Goal: Information Seeking & Learning: Learn about a topic

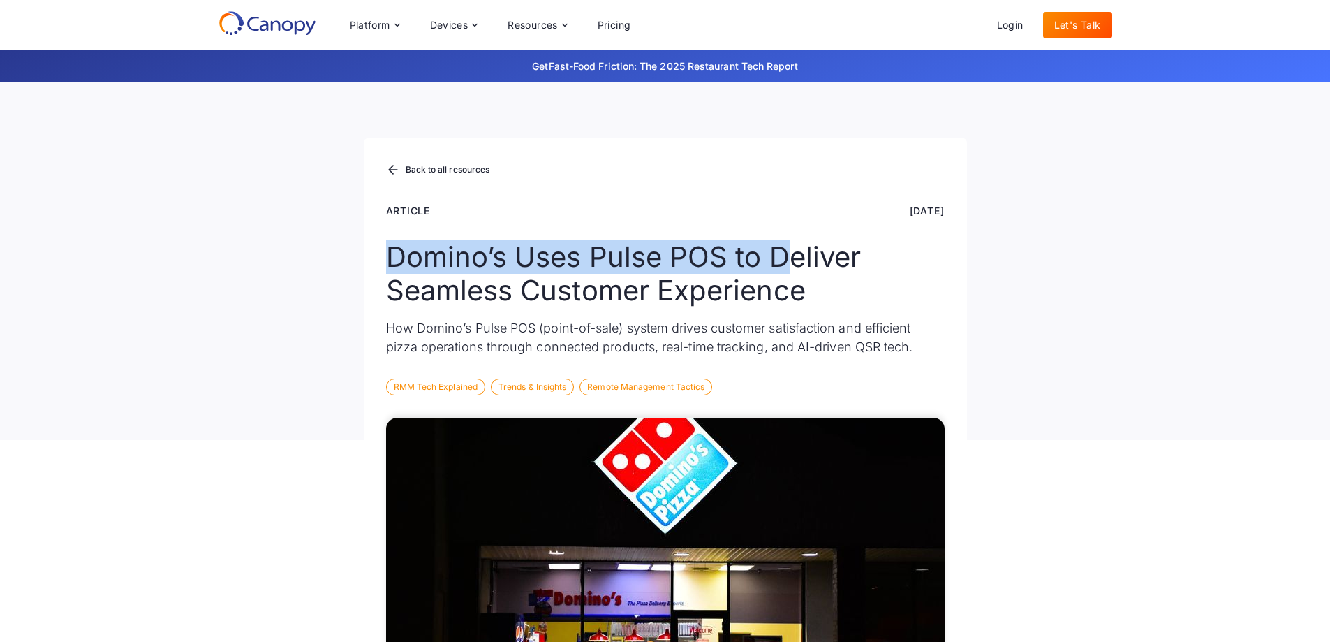
drag, startPoint x: 378, startPoint y: 249, endPoint x: 832, endPoint y: 237, distance: 454.8
click at [832, 237] on div "Back to all resources Article [DATE] Domino’s Uses Pulse POS to Deliver Seamles…" at bounding box center [665, 289] width 603 height 302
click at [833, 237] on div "Back to all resources Article [DATE] Domino’s Uses Pulse POS to Deliver Seamles…" at bounding box center [665, 289] width 603 height 302
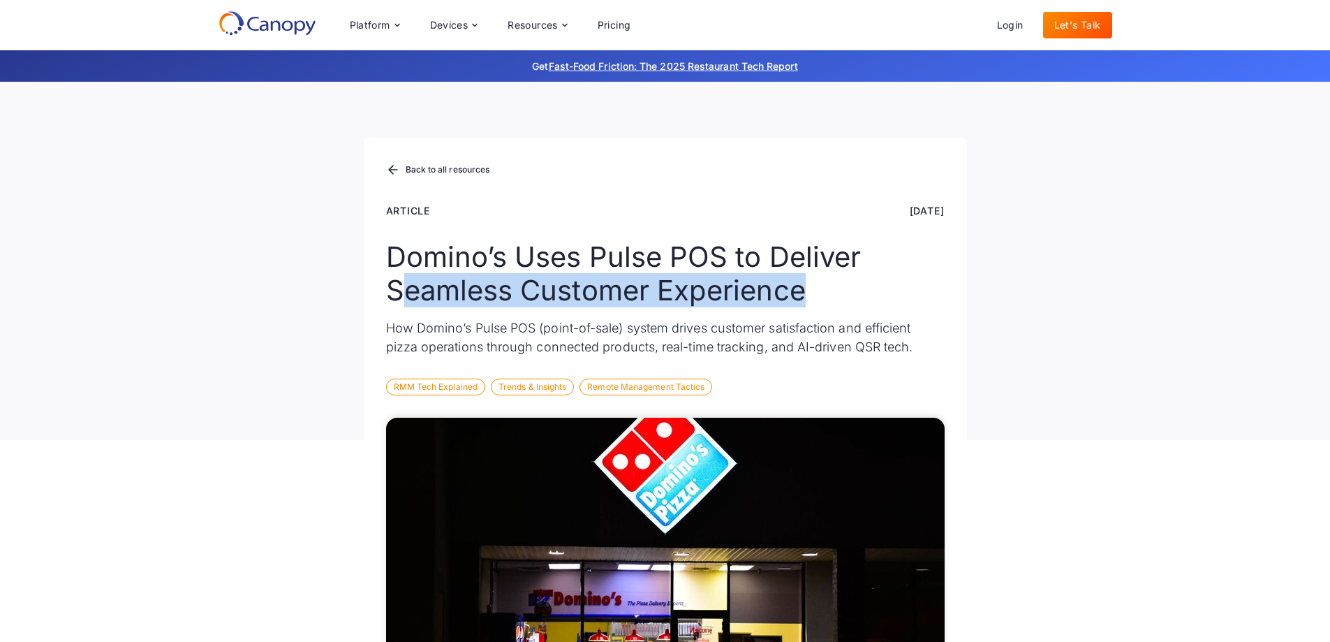
drag, startPoint x: 435, startPoint y: 279, endPoint x: 821, endPoint y: 279, distance: 386.2
click at [820, 279] on h1 "Domino’s Uses Pulse POS to Deliver Seamless Customer Experience" at bounding box center [665, 273] width 559 height 67
click at [821, 279] on h1 "Domino’s Uses Pulse POS to Deliver Seamless Customer Experience" at bounding box center [665, 273] width 559 height 67
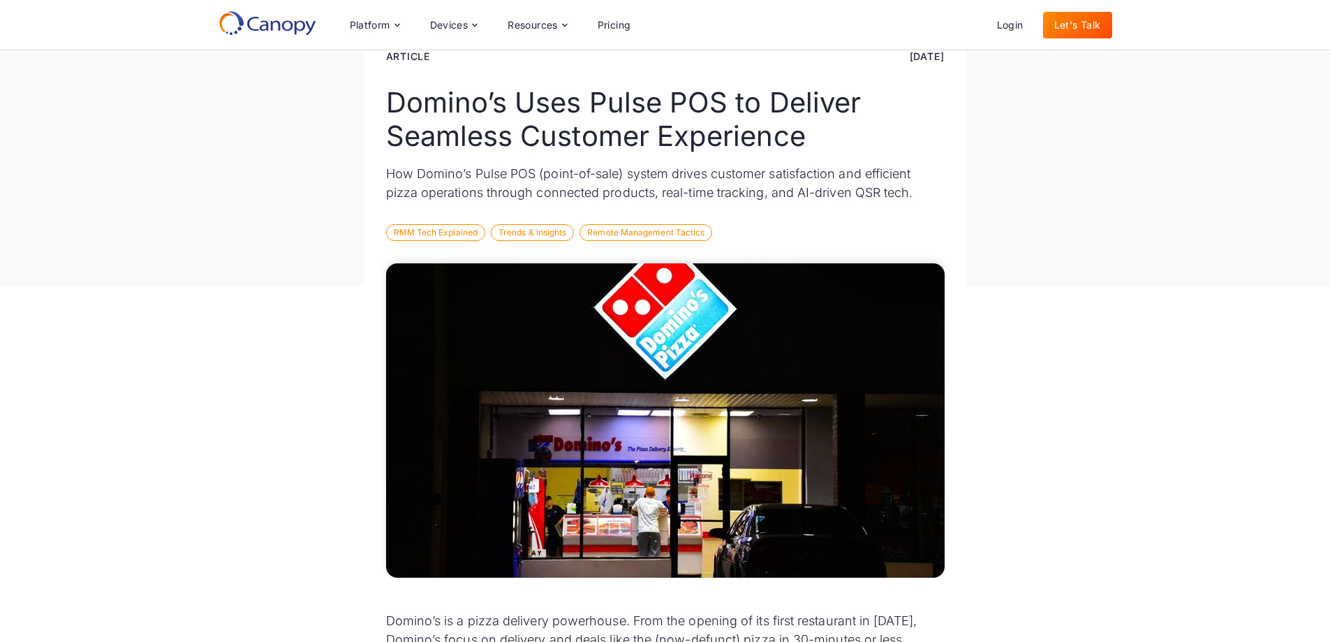
scroll to position [140, 0]
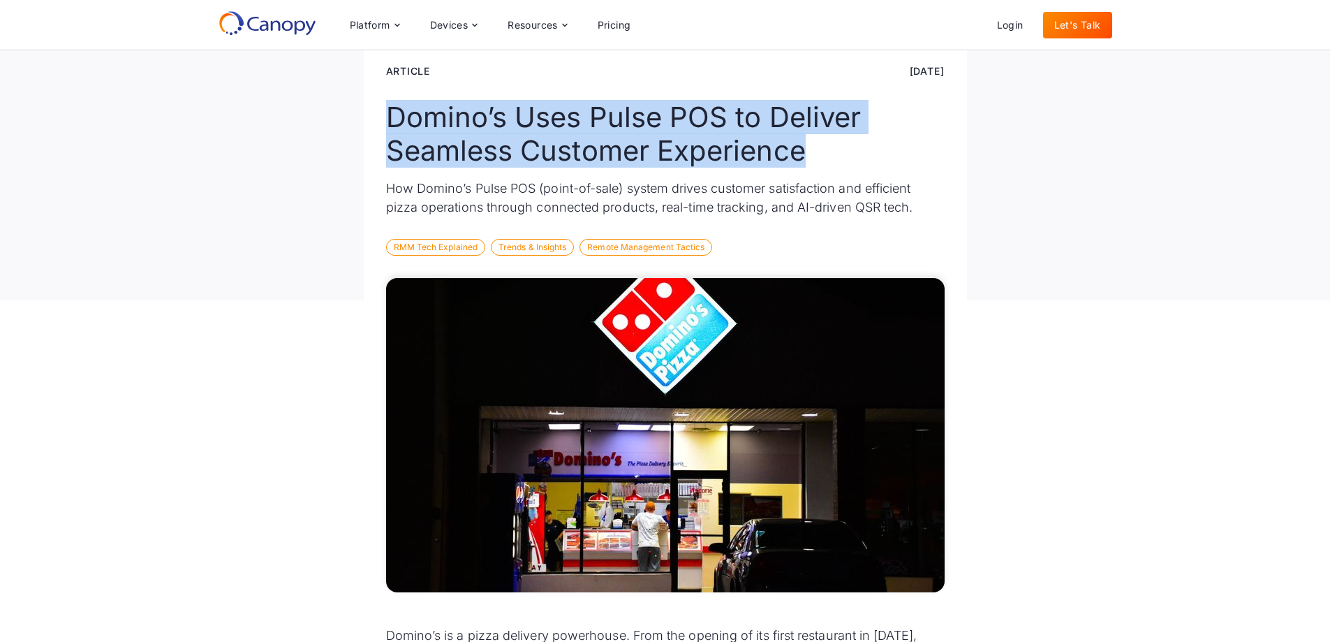
drag, startPoint x: 432, startPoint y: 111, endPoint x: 922, endPoint y: 147, distance: 491.6
click at [922, 147] on div "Back to all resources Article [DATE] Domino’s Uses Pulse POS to Deliver Seamles…" at bounding box center [665, 149] width 603 height 302
click at [922, 147] on h1 "Domino’s Uses Pulse POS to Deliver Seamless Customer Experience" at bounding box center [665, 134] width 559 height 67
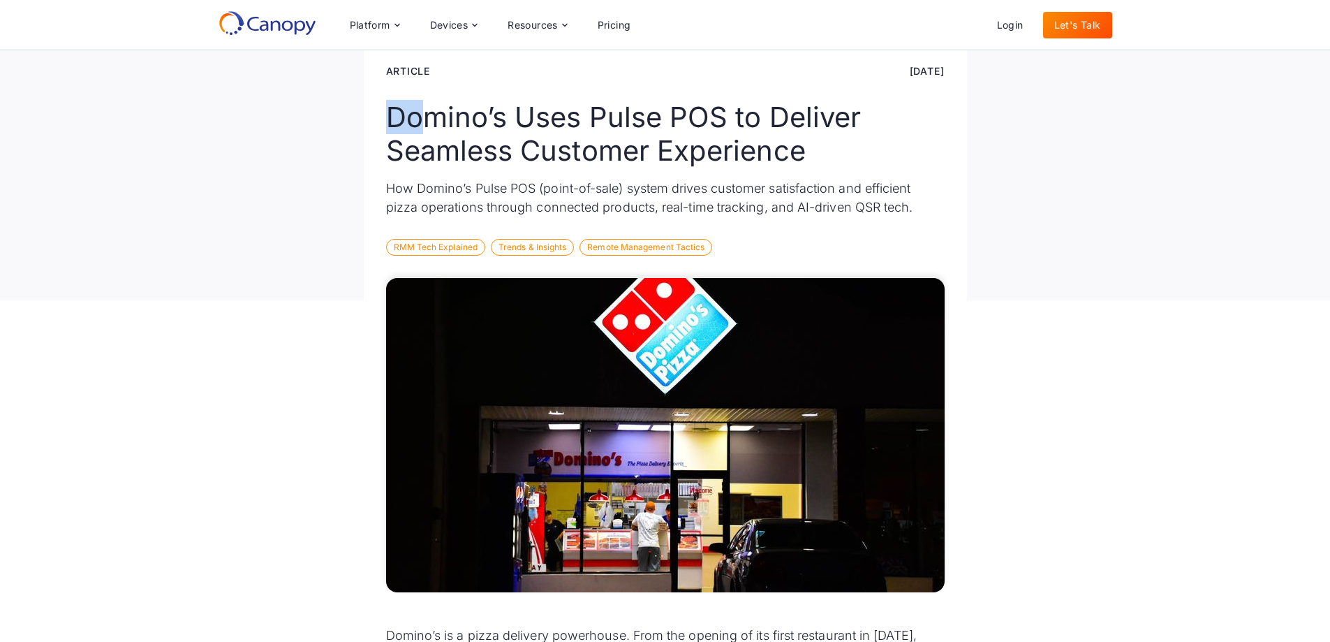
drag, startPoint x: 367, startPoint y: 119, endPoint x: 418, endPoint y: 117, distance: 51.7
click at [418, 117] on div "Back to all resources Article [DATE] Domino’s Uses Pulse POS to Deliver Seamles…" at bounding box center [665, 149] width 603 height 302
click at [398, 115] on h1 "Domino’s Uses Pulse POS to Deliver Seamless Customer Experience" at bounding box center [665, 134] width 559 height 67
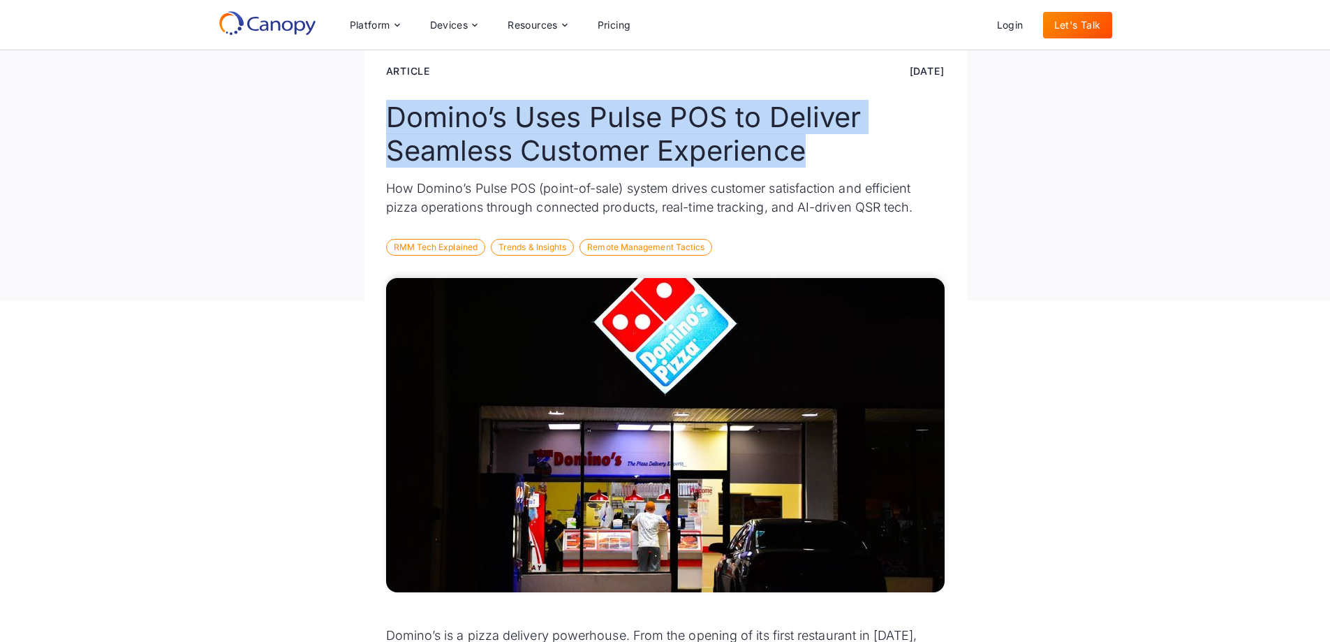
drag, startPoint x: 383, startPoint y: 115, endPoint x: 863, endPoint y: 152, distance: 480.6
click at [847, 155] on div "Back to all resources Article [DATE] Domino’s Uses Pulse POS to Deliver Seamles…" at bounding box center [665, 149] width 603 height 302
click at [863, 152] on h1 "Domino’s Uses Pulse POS to Deliver Seamless Customer Experience" at bounding box center [665, 134] width 559 height 67
click at [825, 142] on h1 "Domino’s Uses Pulse POS to Deliver Seamless Customer Experience" at bounding box center [665, 134] width 559 height 67
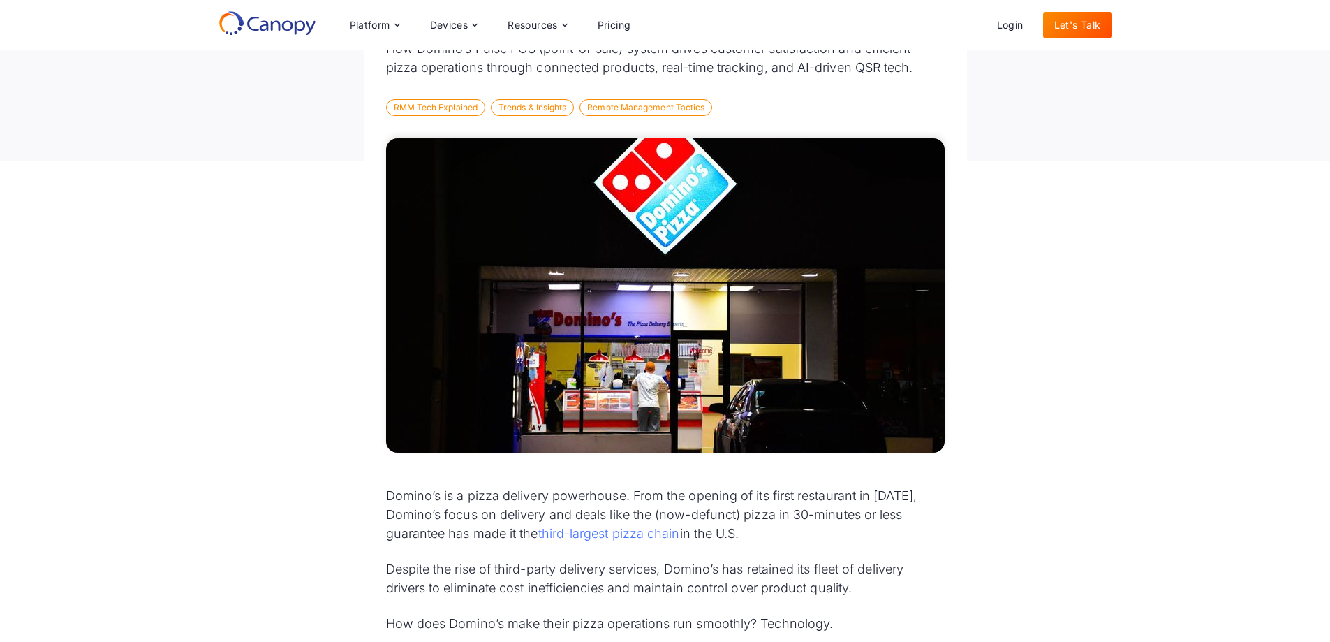
scroll to position [210, 0]
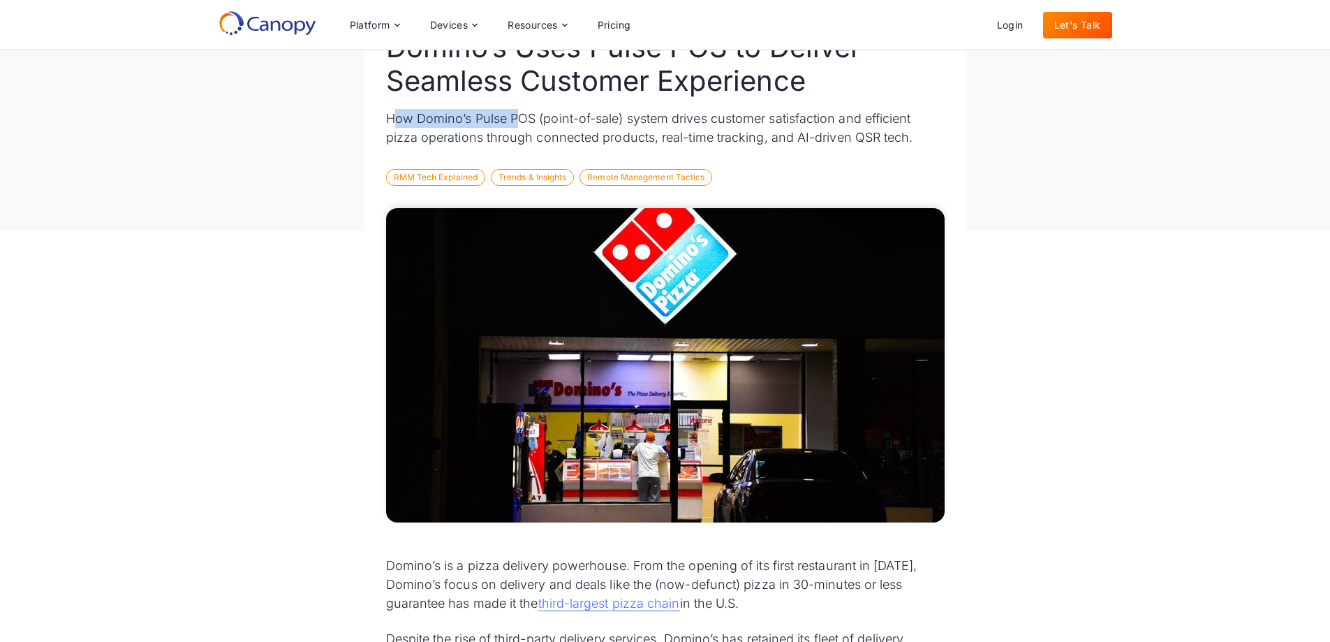
drag, startPoint x: 395, startPoint y: 125, endPoint x: 518, endPoint y: 117, distance: 123.9
click at [518, 117] on p "How Domino’s Pulse POS (point-of-sale) system drives customer satisfaction and …" at bounding box center [665, 128] width 559 height 38
click at [523, 117] on p "How Domino’s Pulse POS (point-of-sale) system drives customer satisfaction and …" at bounding box center [665, 128] width 559 height 38
drag, startPoint x: 532, startPoint y: 119, endPoint x: 637, endPoint y: 119, distance: 104.8
click at [636, 119] on p "How Domino’s Pulse POS (point-of-sale) system drives customer satisfaction and …" at bounding box center [665, 128] width 559 height 38
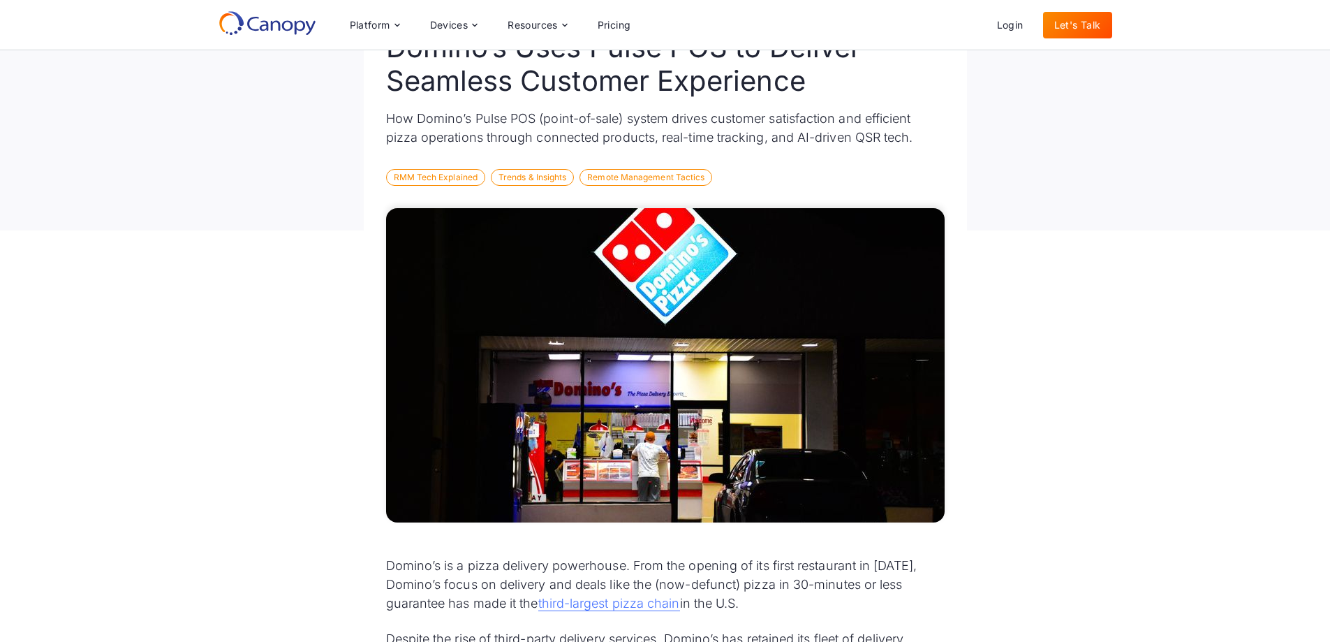
click at [638, 119] on p "How Domino’s Pulse POS (point-of-sale) system drives customer satisfaction and …" at bounding box center [665, 128] width 559 height 38
drag, startPoint x: 685, startPoint y: 115, endPoint x: 802, endPoint y: 115, distance: 116.6
click at [800, 115] on p "How Domino’s Pulse POS (point-of-sale) system drives customer satisfaction and …" at bounding box center [665, 128] width 559 height 38
click at [804, 115] on p "How Domino’s Pulse POS (point-of-sale) system drives customer satisfaction and …" at bounding box center [665, 128] width 559 height 38
drag, startPoint x: 846, startPoint y: 117, endPoint x: 934, endPoint y: 119, distance: 88.7
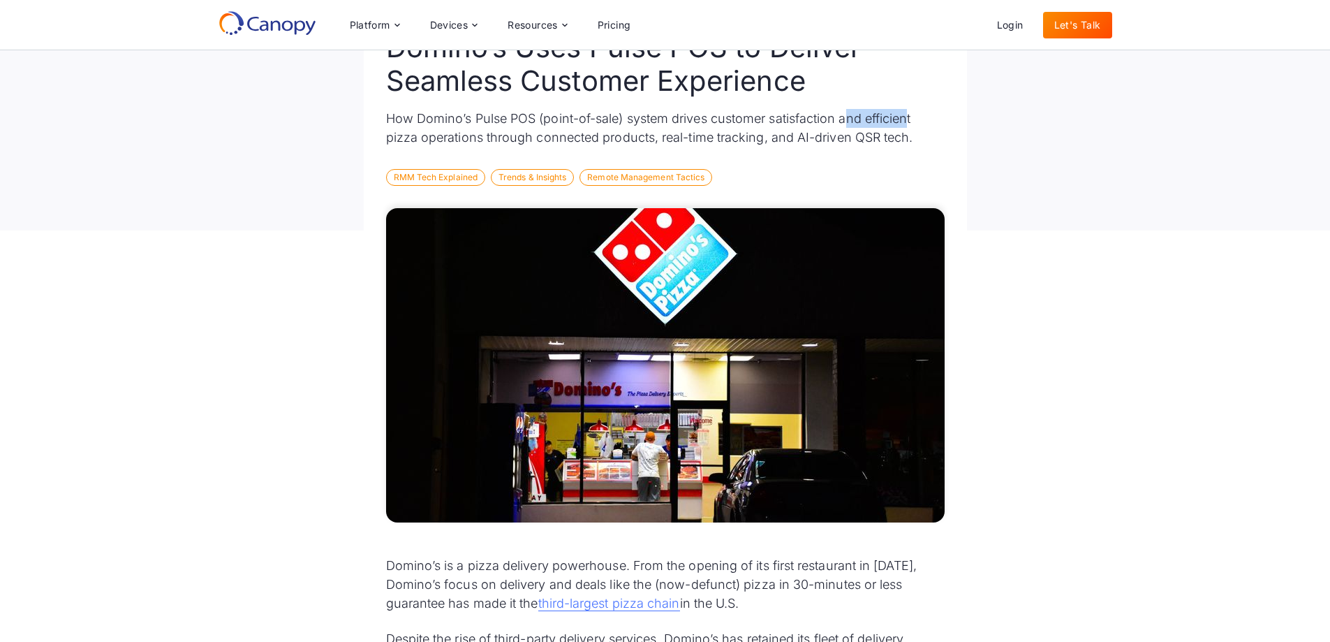
click at [934, 119] on p "How Domino’s Pulse POS (point-of-sale) system drives customer satisfaction and …" at bounding box center [665, 128] width 559 height 38
drag, startPoint x: 395, startPoint y: 130, endPoint x: 645, endPoint y: 143, distance: 249.7
click at [645, 143] on p "How Domino’s Pulse POS (point-of-sale) system drives customer satisfaction and …" at bounding box center [665, 128] width 559 height 38
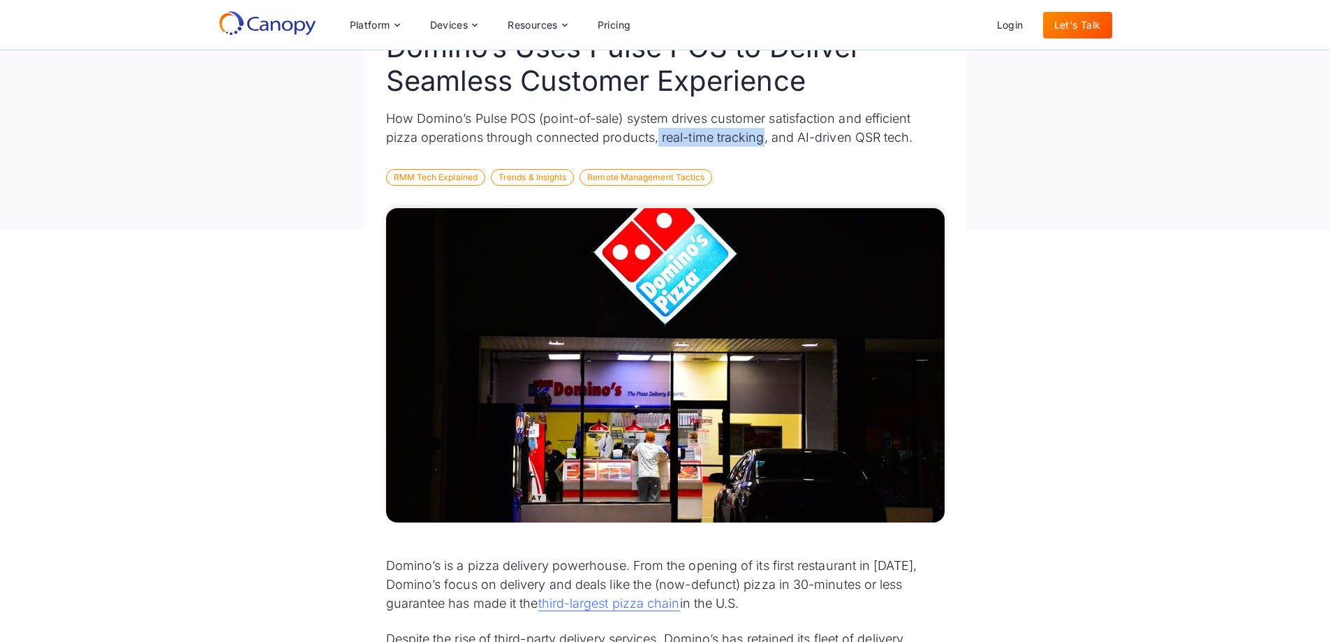
drag, startPoint x: 656, startPoint y: 137, endPoint x: 768, endPoint y: 143, distance: 112.6
click at [764, 143] on p "How Domino’s Pulse POS (point-of-sale) system drives customer satisfaction and …" at bounding box center [665, 128] width 559 height 38
click at [775, 138] on p "How Domino’s Pulse POS (point-of-sale) system drives customer satisfaction and …" at bounding box center [665, 128] width 559 height 38
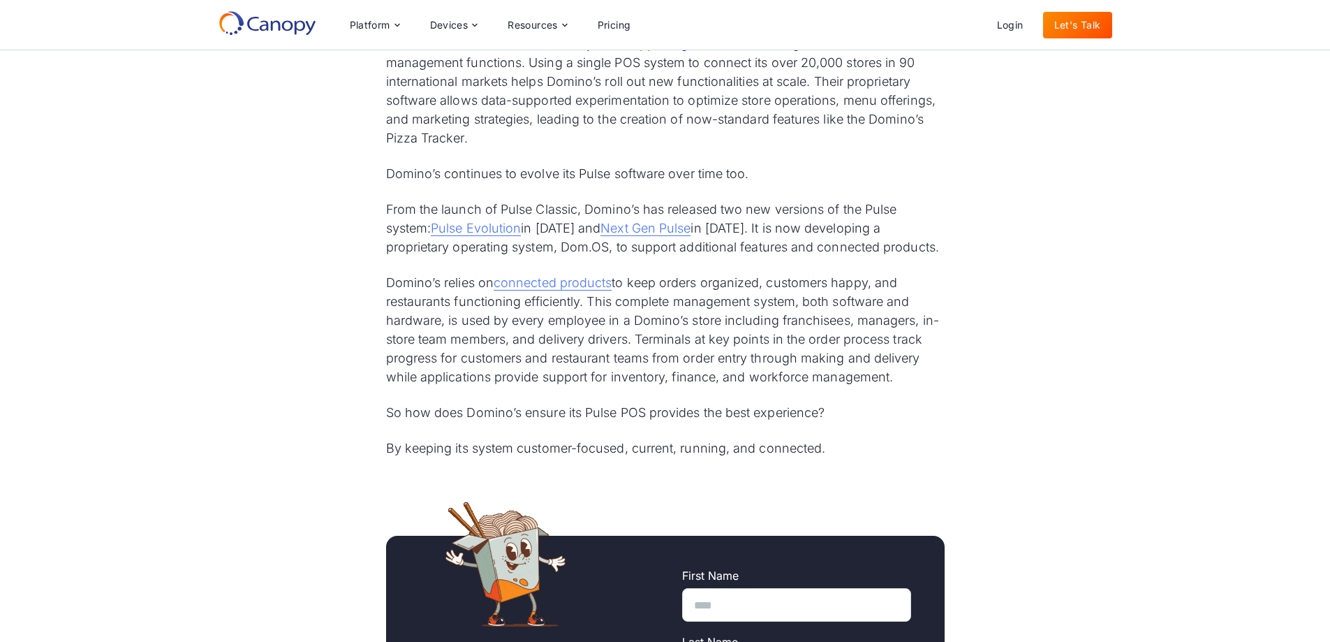
scroll to position [978, 0]
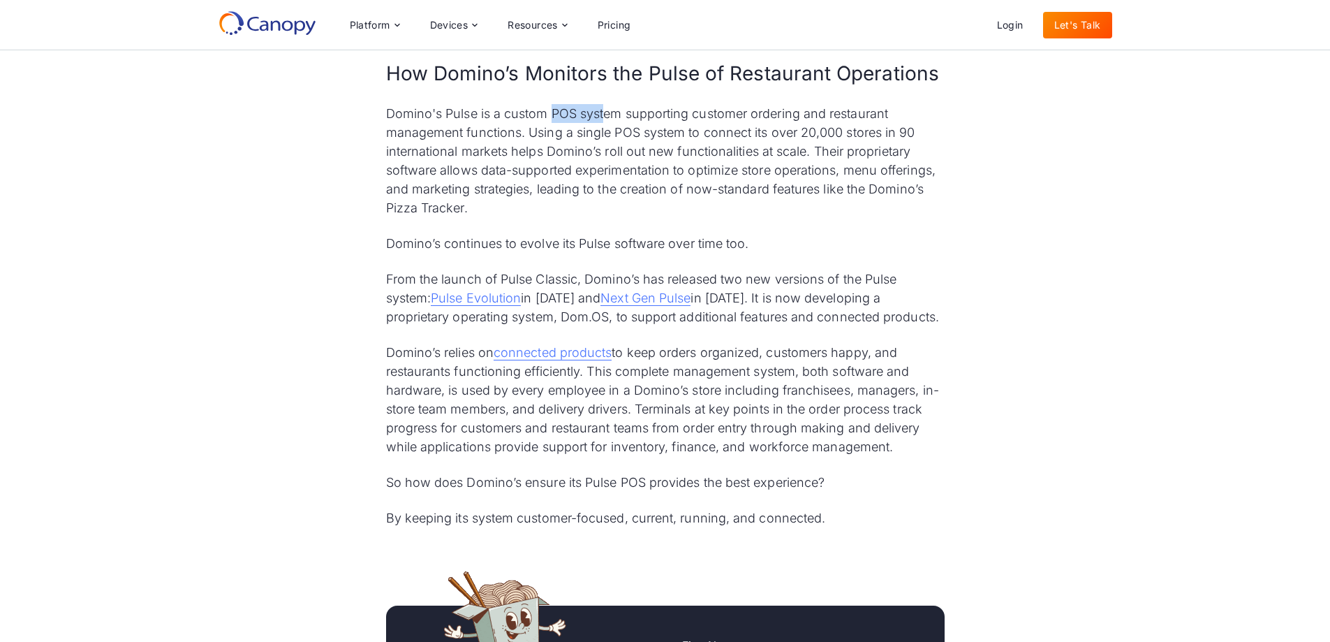
drag, startPoint x: 552, startPoint y: 111, endPoint x: 615, endPoint y: 113, distance: 62.9
click at [613, 113] on p "Domino's Pulse is a custom POS system supporting customer ordering and restaura…" at bounding box center [665, 160] width 559 height 113
click at [615, 113] on p "Domino's Pulse is a custom POS system supporting customer ordering and restaura…" at bounding box center [665, 160] width 559 height 113
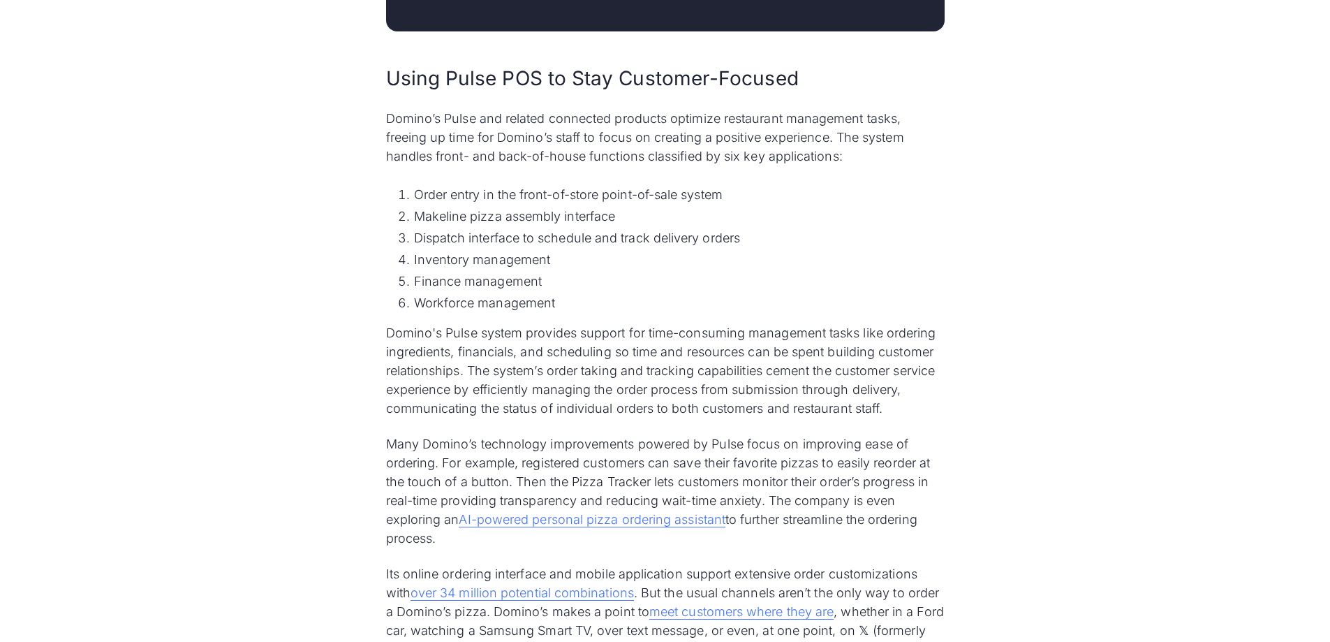
scroll to position [1886, 0]
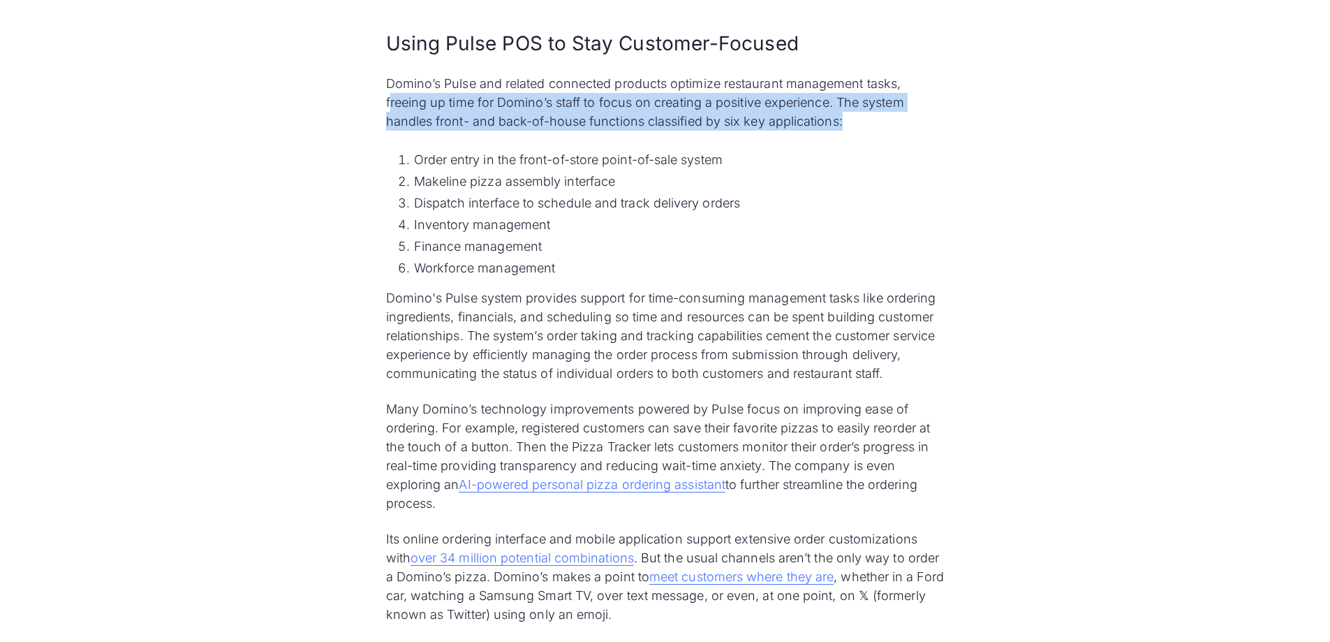
drag, startPoint x: 390, startPoint y: 103, endPoint x: 873, endPoint y: 121, distance: 482.9
click at [873, 121] on p "Domino’s Pulse and related connected products optimize restaurant management ta…" at bounding box center [665, 102] width 559 height 57
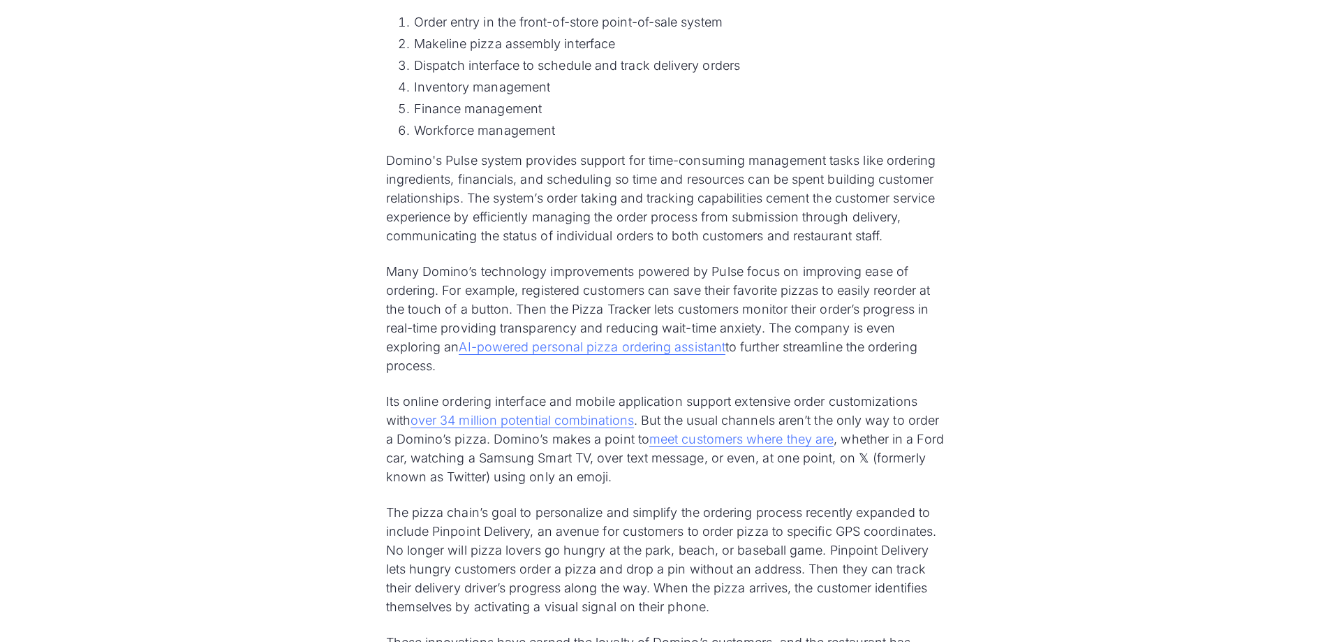
scroll to position [2025, 0]
